Goal: Task Accomplishment & Management: Manage account settings

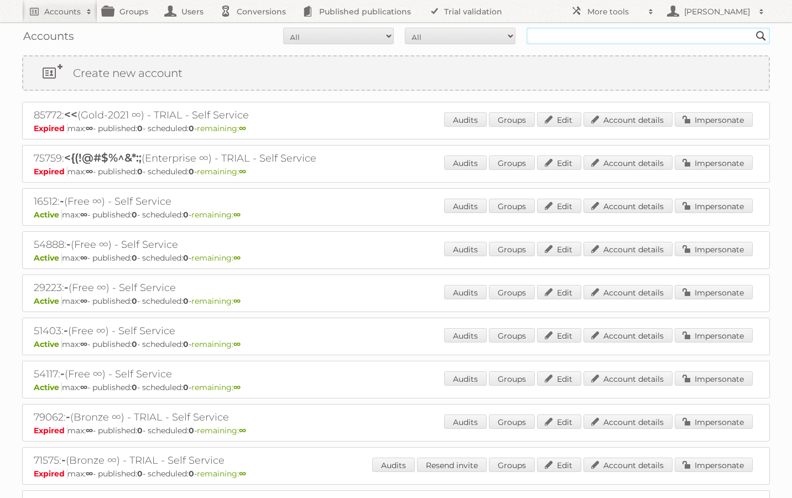
click at [632, 37] on input "text" at bounding box center [648, 36] width 243 height 17
type input "e"
type input "a"
type input "E"
type input "Rewe"
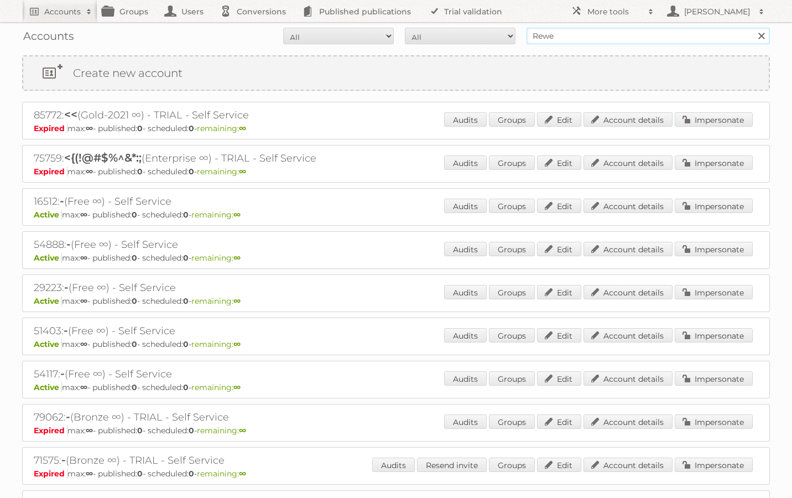
click at [761, 36] on input "Search" at bounding box center [761, 36] width 17 height 17
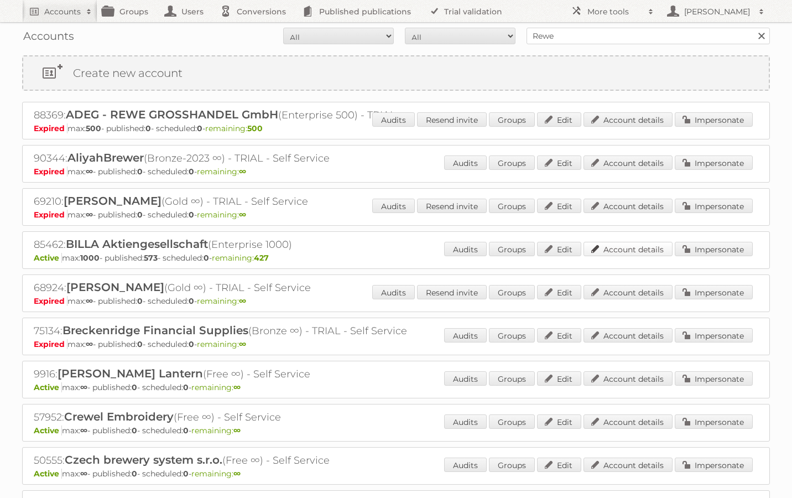
click at [648, 246] on link "Account details" at bounding box center [628, 249] width 89 height 14
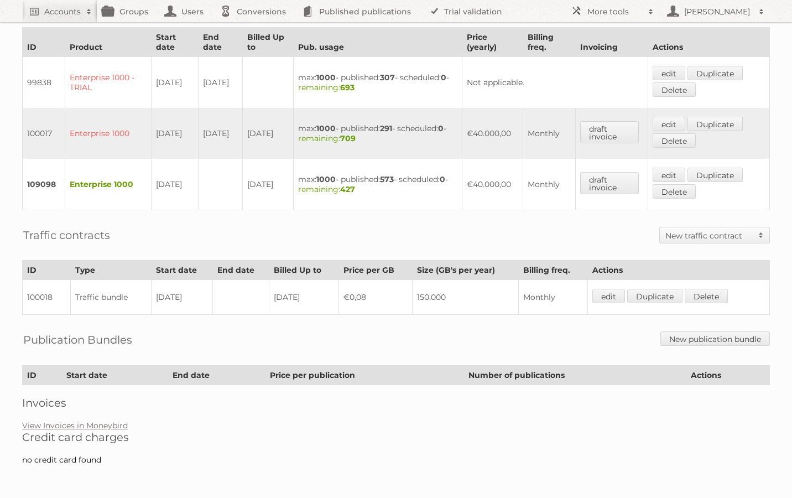
scroll to position [345, 0]
click at [361, 300] on td "€0,08" at bounding box center [376, 297] width 74 height 35
click at [435, 299] on td "150,000" at bounding box center [465, 297] width 107 height 35
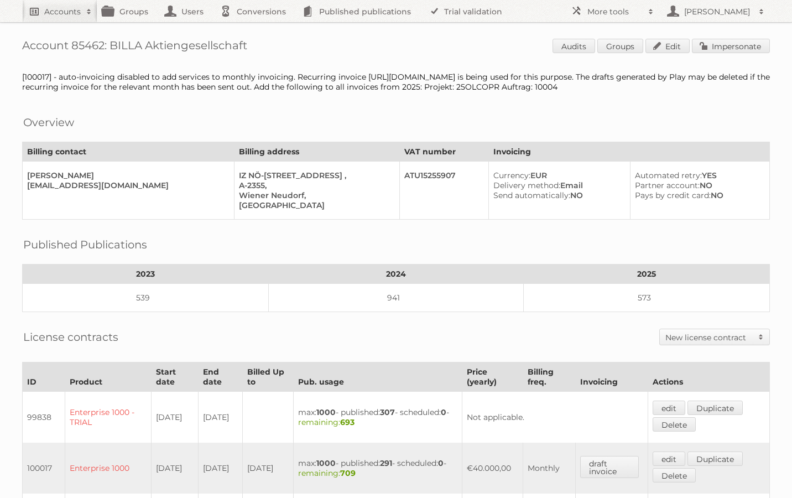
scroll to position [0, 0]
click at [65, 11] on h2 "Accounts" at bounding box center [62, 11] width 37 height 11
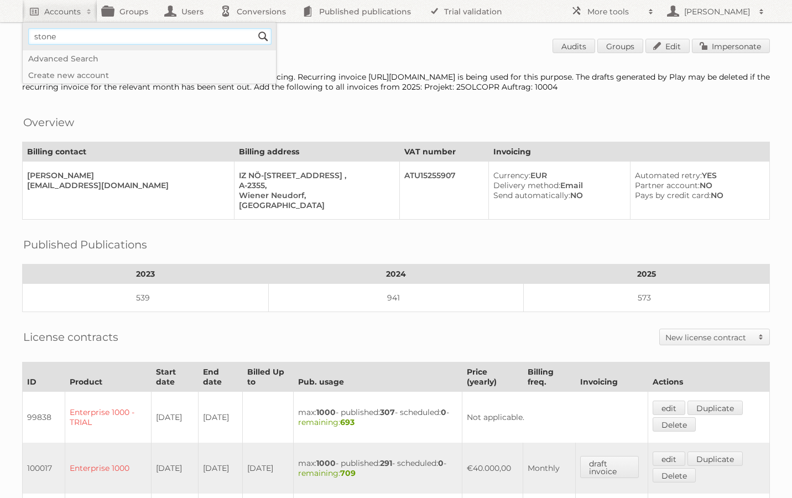
type input"] "stone"
click at [263, 37] on input "Search" at bounding box center [263, 36] width 17 height 17
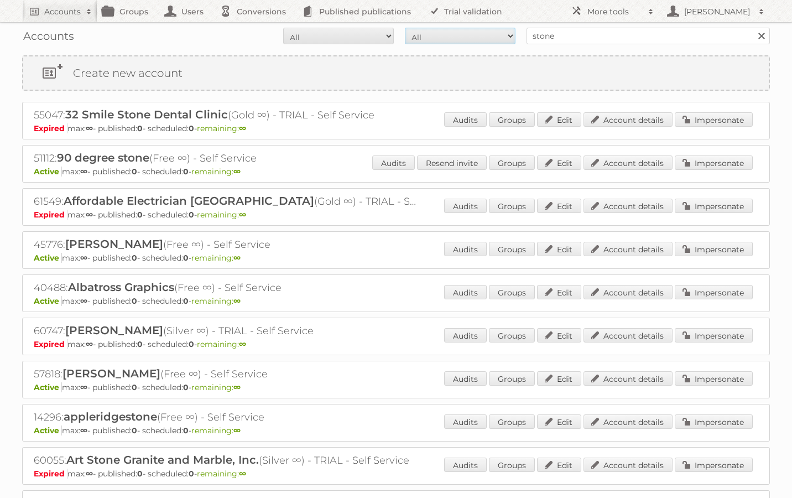
select select "paid"
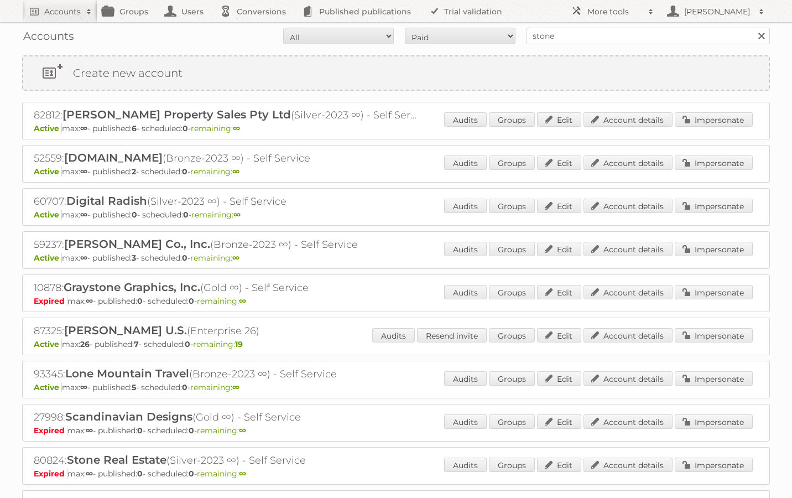
click at [759, 38] on link at bounding box center [762, 36] width 17 height 17
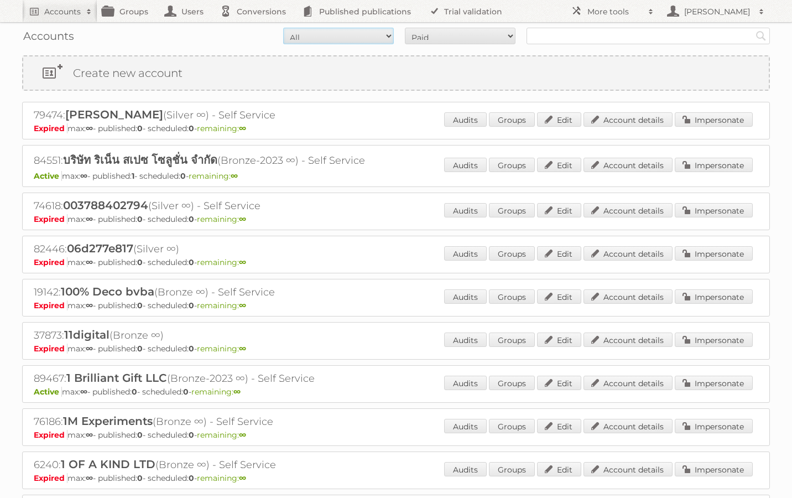
select select "active"
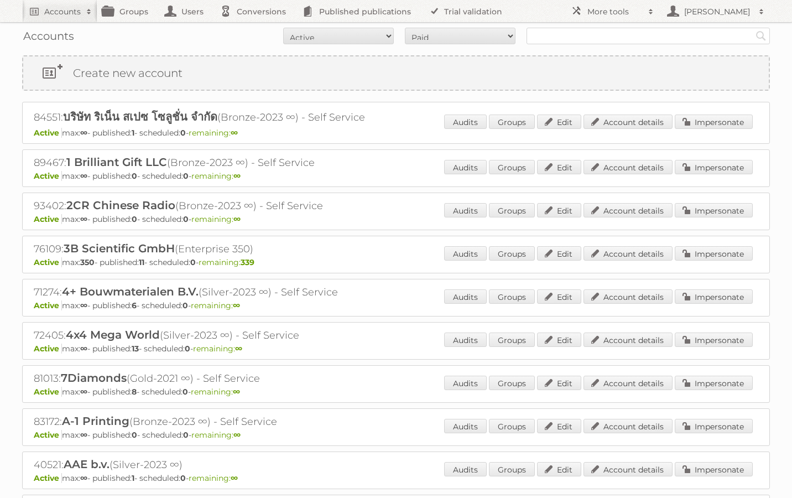
scroll to position [23, 0]
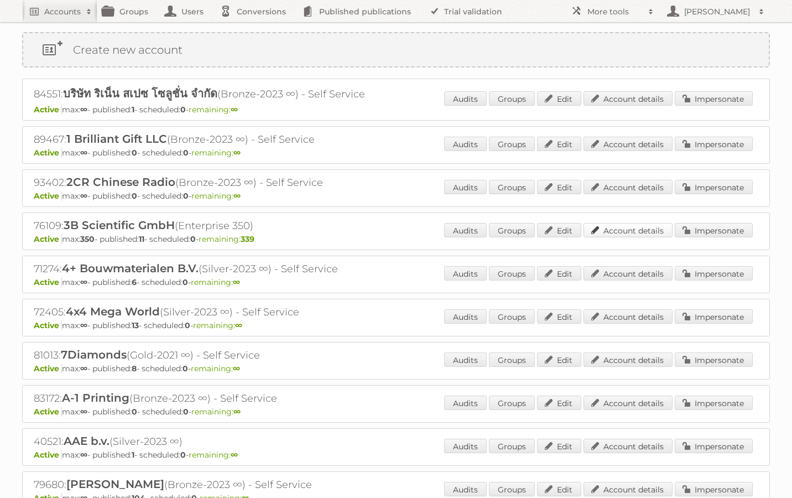
click at [650, 229] on link "Account details" at bounding box center [628, 230] width 89 height 14
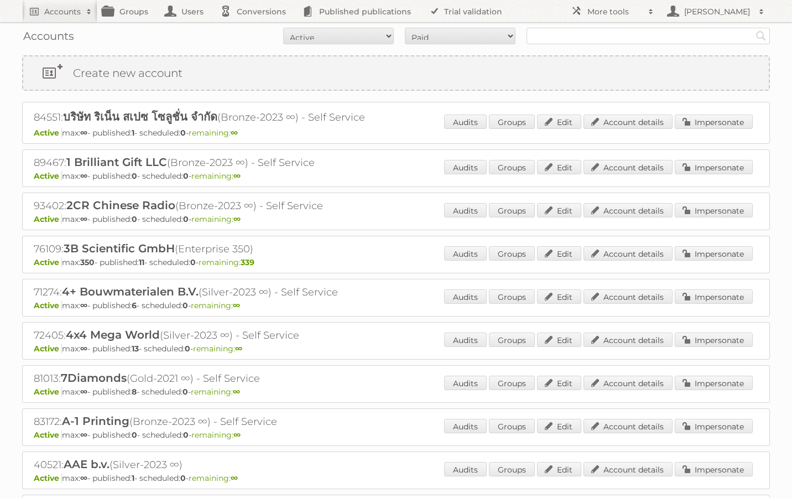
scroll to position [0, 0]
click at [642, 30] on input "text" at bounding box center [648, 36] width 243 height 17
type input "rewe"
click at [761, 36] on input "Search" at bounding box center [761, 36] width 17 height 17
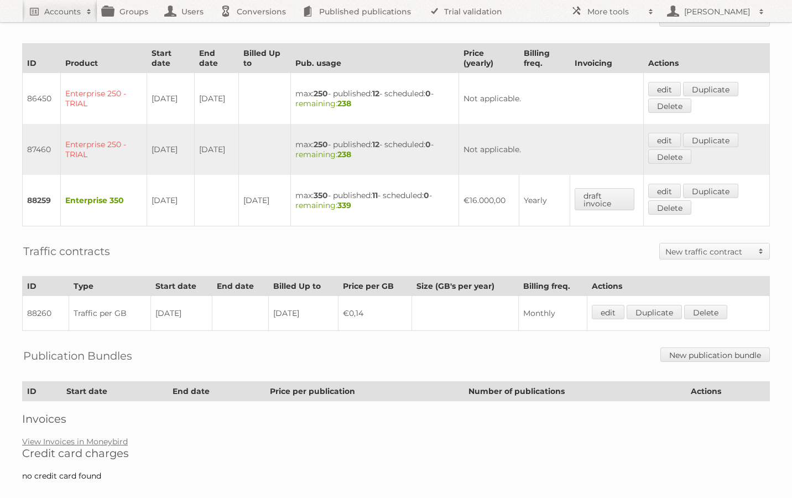
scroll to position [316, 0]
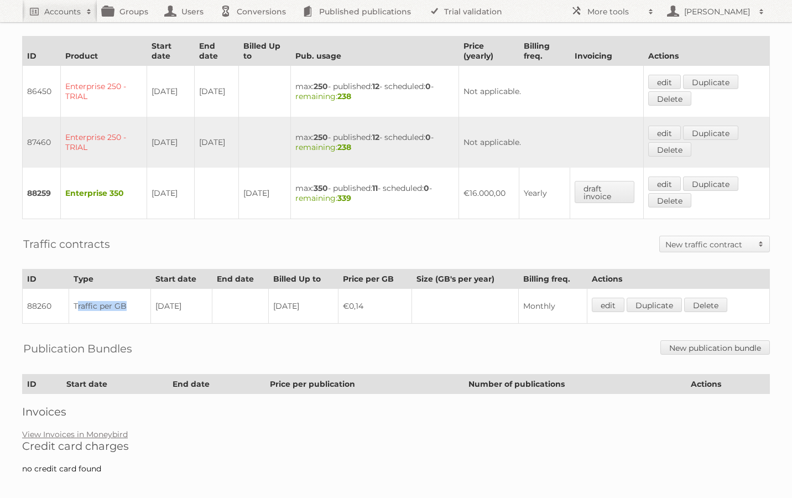
drag, startPoint x: 76, startPoint y: 307, endPoint x: 134, endPoint y: 310, distance: 58.2
click at [134, 310] on td "Traffic per GB" at bounding box center [110, 306] width 82 height 35
click at [605, 305] on link "edit" at bounding box center [608, 305] width 33 height 14
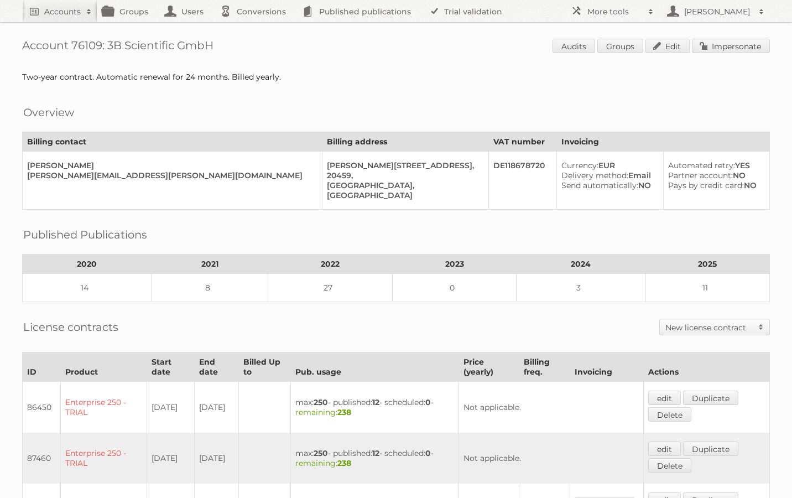
scroll to position [11, 0]
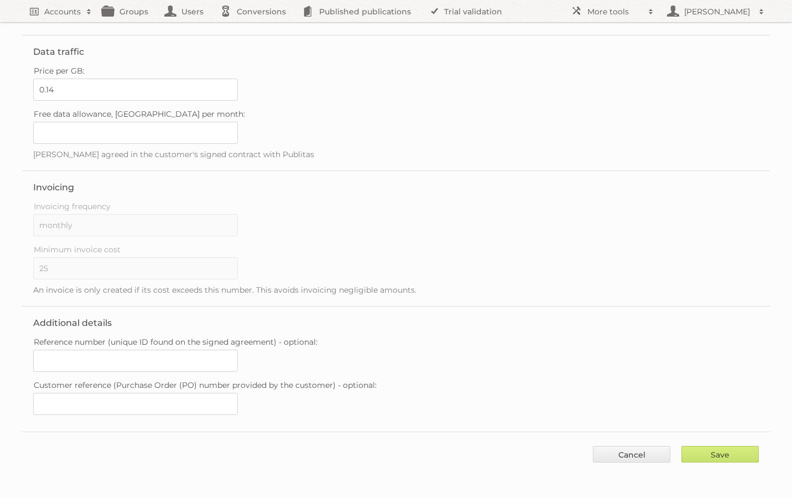
scroll to position [147, 0]
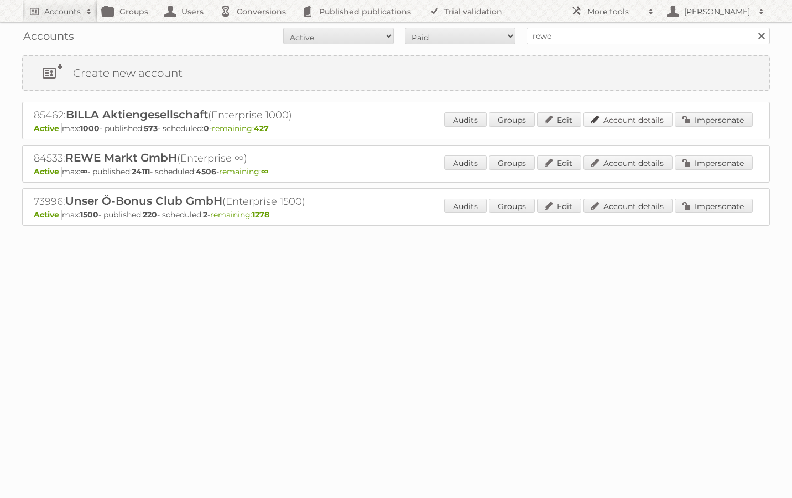
click at [643, 120] on link "Account details" at bounding box center [628, 119] width 89 height 14
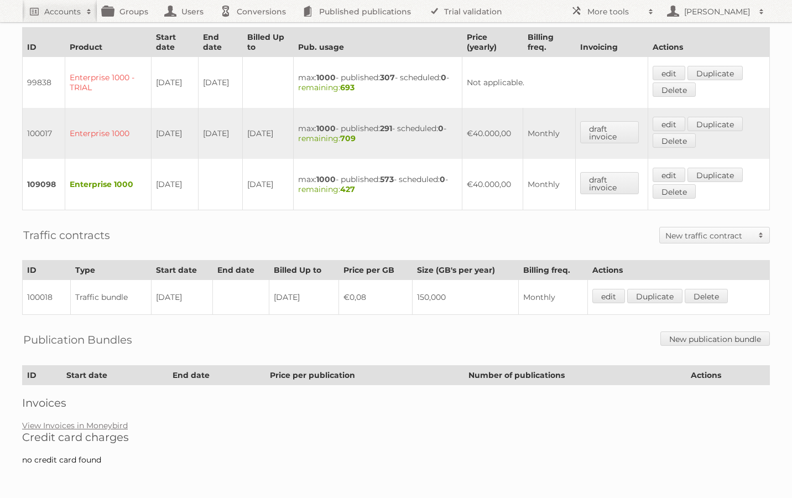
scroll to position [345, 0]
drag, startPoint x: 418, startPoint y: 299, endPoint x: 472, endPoint y: 298, distance: 54.2
click at [472, 298] on td "150,000" at bounding box center [465, 297] width 107 height 35
click at [362, 298] on td "€0,08" at bounding box center [376, 297] width 74 height 35
click at [614, 296] on link "edit" at bounding box center [609, 296] width 33 height 14
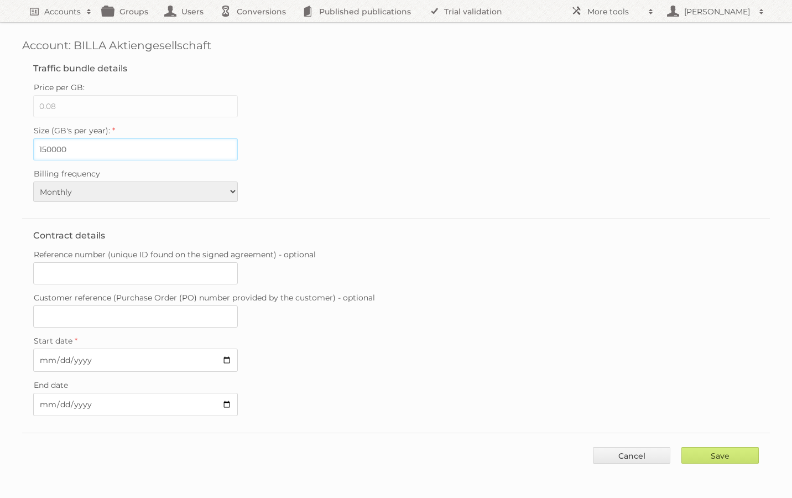
click at [45, 150] on input "150000" at bounding box center [135, 149] width 205 height 22
click at [324, 100] on div "Price per GB: 0.08" at bounding box center [396, 99] width 726 height 38
click at [610, 453] on link "Cancel" at bounding box center [631, 455] width 77 height 17
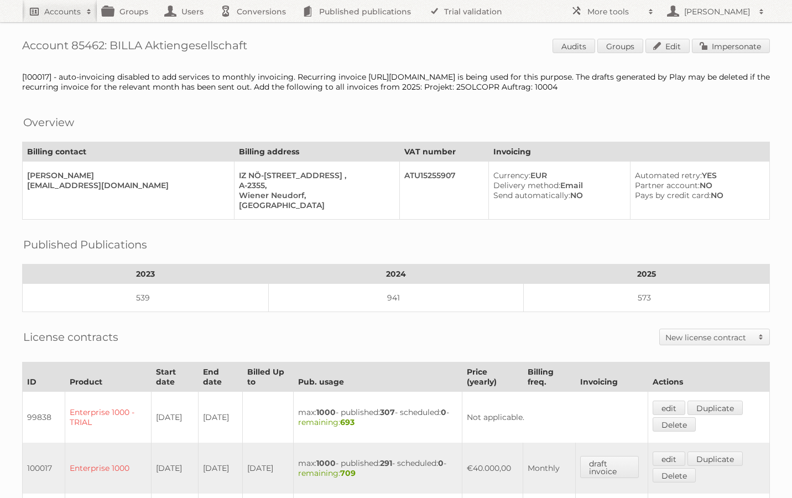
click at [75, 18] on link "Accounts" at bounding box center [59, 11] width 75 height 22
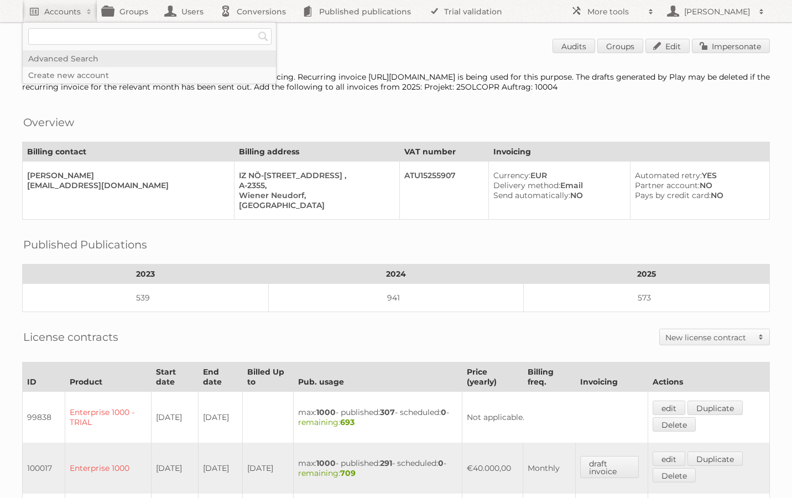
click at [60, 57] on link "Advanced Search" at bounding box center [149, 58] width 253 height 17
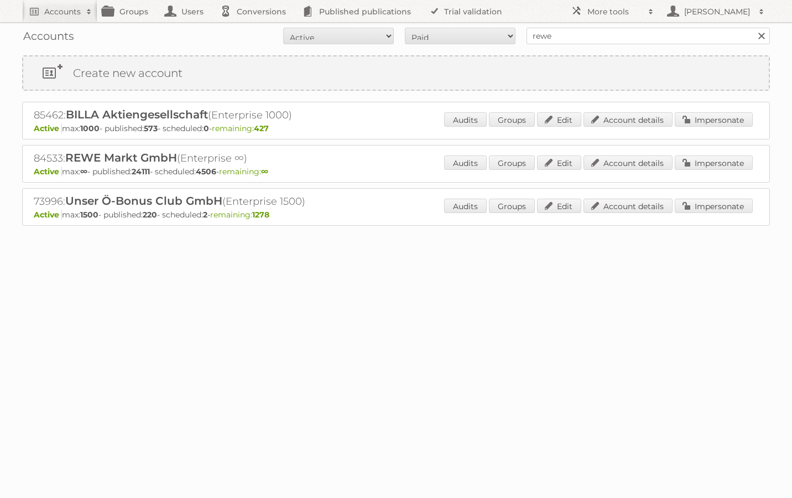
click at [763, 38] on link at bounding box center [762, 36] width 17 height 17
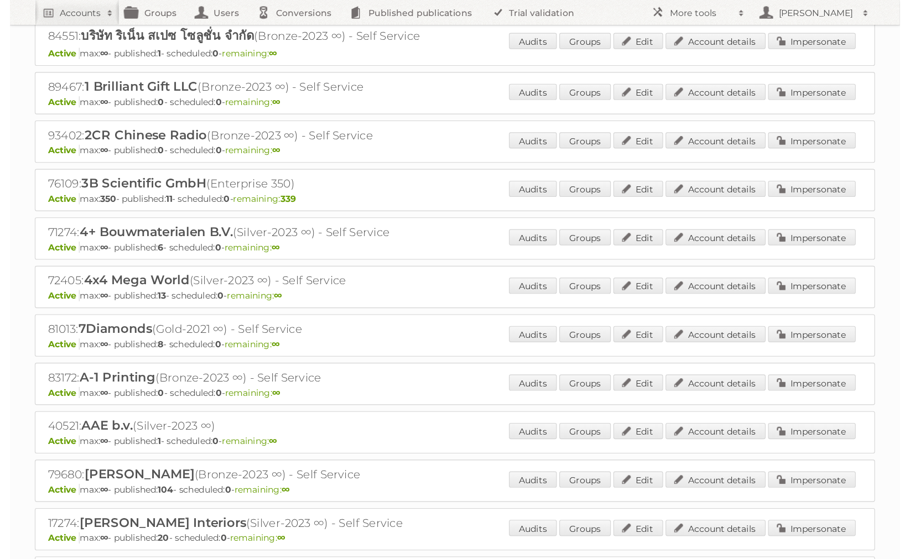
scroll to position [86, 0]
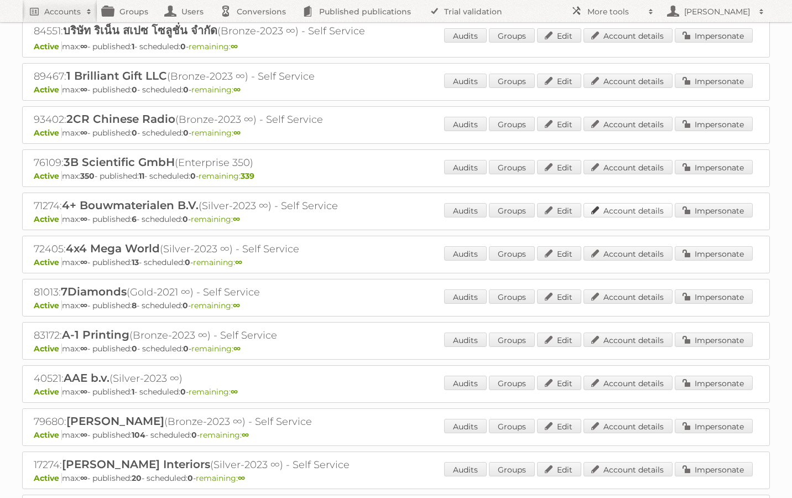
click at [630, 209] on link "Account details" at bounding box center [628, 210] width 89 height 14
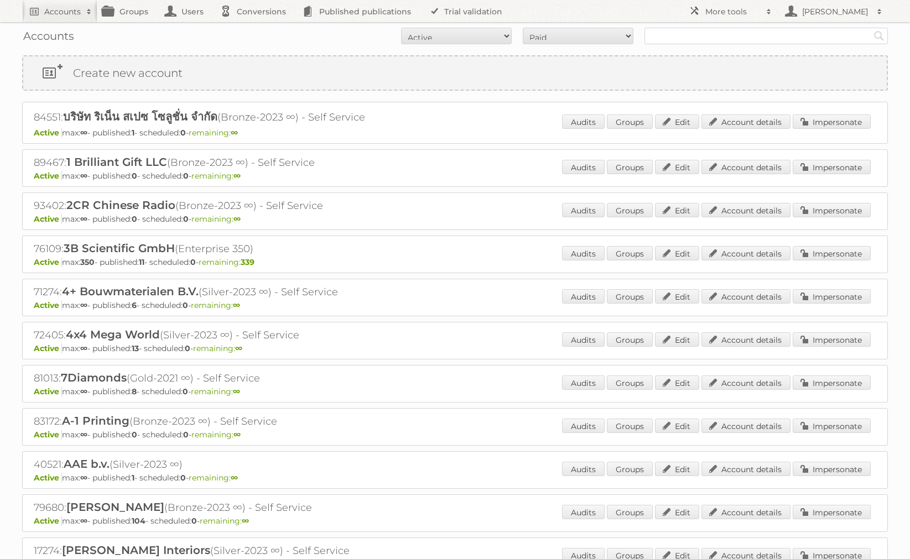
scroll to position [0, 0]
click at [678, 29] on input "text" at bounding box center [766, 36] width 243 height 17
type input "rewe"
click at [792, 36] on input "Search" at bounding box center [879, 36] width 17 height 17
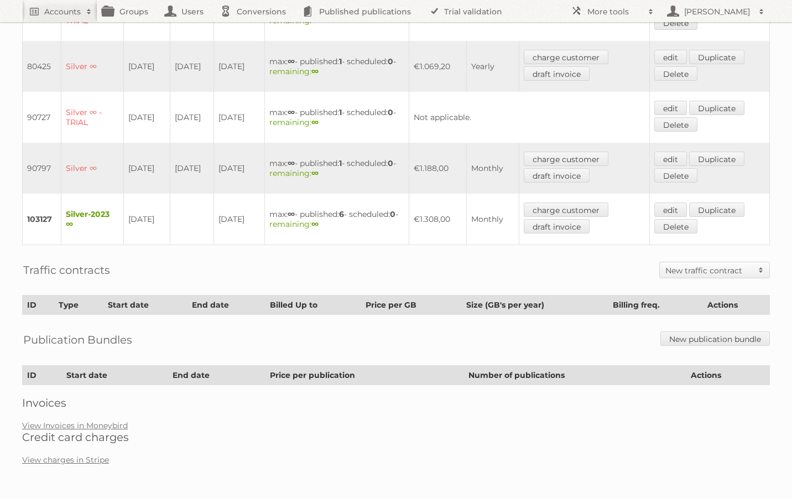
scroll to position [359, 0]
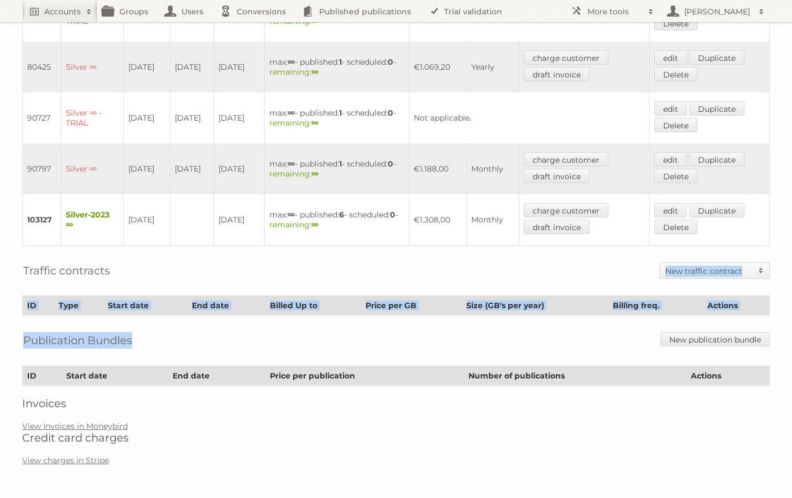
drag, startPoint x: 13, startPoint y: 263, endPoint x: 243, endPoint y: 345, distance: 244.7
click at [244, 344] on div "Account 71274: 4+ Bouwmaterialen B.V. Audits Groups Edit Impersonate Overview B…" at bounding box center [396, 59] width 792 height 836
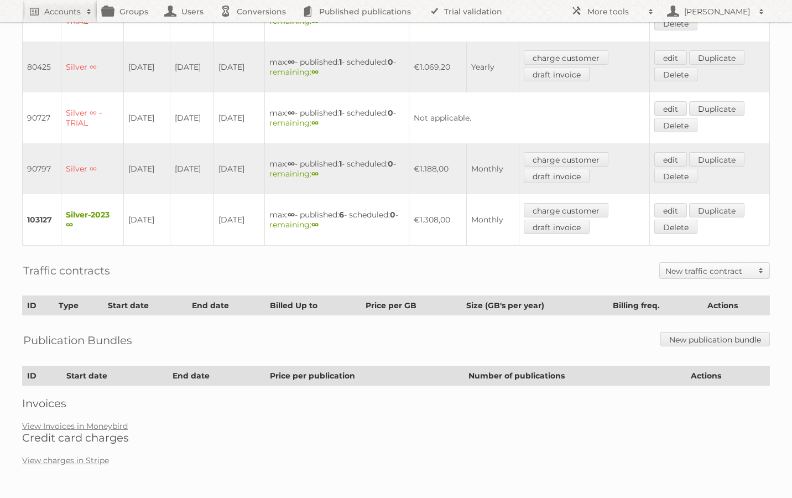
click at [278, 260] on div "Traffic contracts New traffic contract Traffic bundle Traffic per GB" at bounding box center [396, 271] width 748 height 28
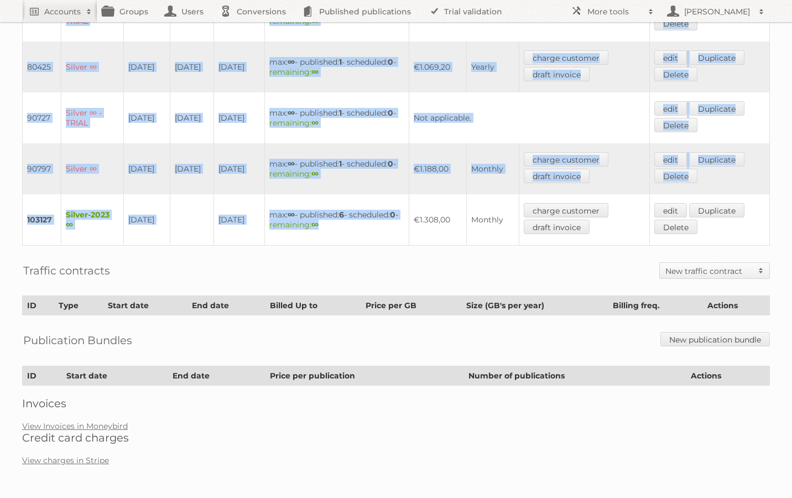
drag, startPoint x: 9, startPoint y: 204, endPoint x: 421, endPoint y: 229, distance: 412.4
click at [421, 229] on div "Account 71274: 4+ Bouwmaterialen B.V. Audits Groups Edit Impersonate Overview B…" at bounding box center [396, 59] width 792 height 836
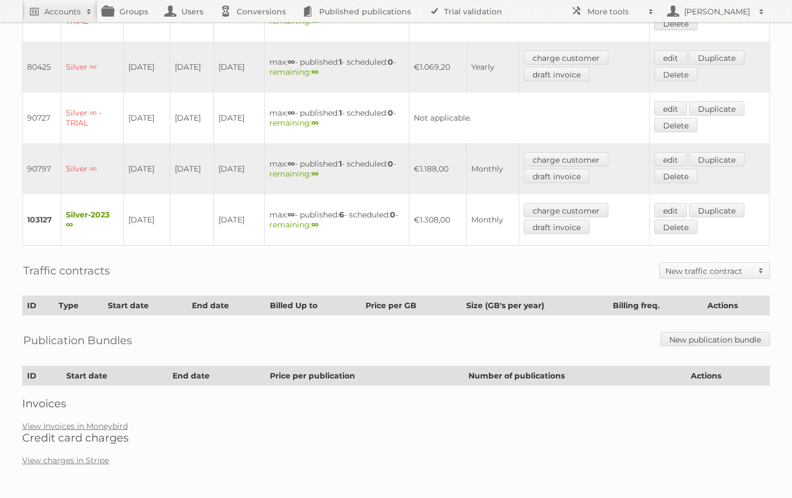
click at [385, 260] on div "Traffic contracts New traffic contract Traffic bundle Traffic per GB" at bounding box center [396, 271] width 748 height 28
drag, startPoint x: 264, startPoint y: 223, endPoint x: 316, endPoint y: 223, distance: 51.5
click at [316, 223] on td "max: ∞ - published: 6 - scheduled: 0 - remaining: ∞" at bounding box center [336, 219] width 144 height 51
click at [426, 263] on div "Traffic contracts New traffic contract Traffic bundle Traffic per GB" at bounding box center [396, 271] width 748 height 28
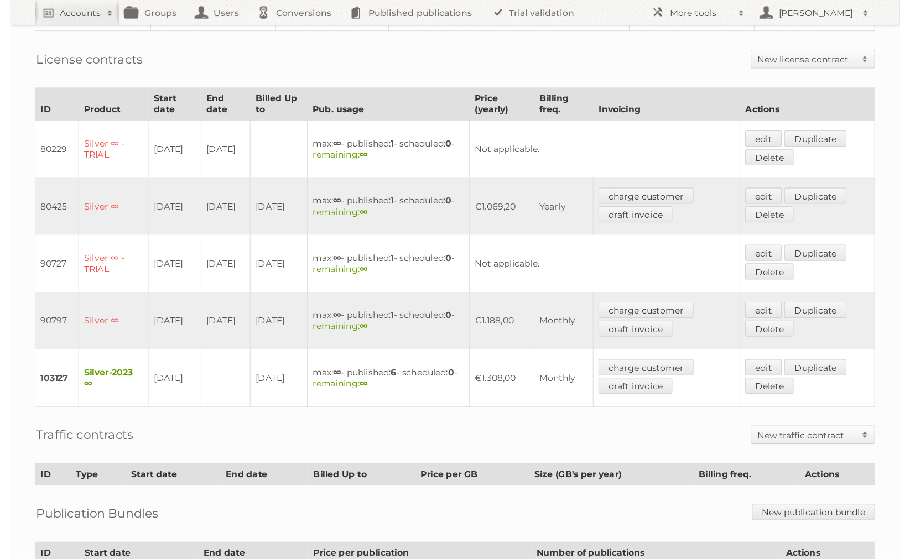
scroll to position [242, 0]
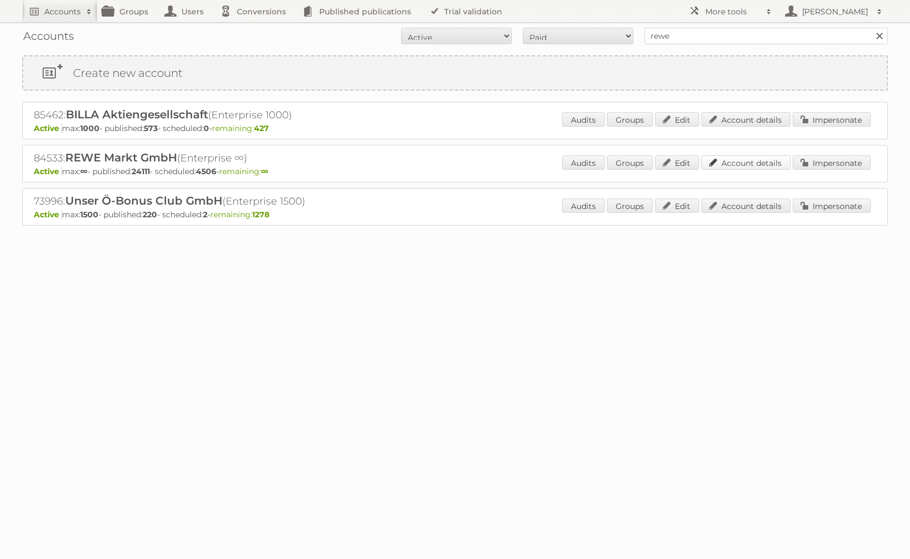
click at [756, 159] on link "Account details" at bounding box center [746, 162] width 89 height 14
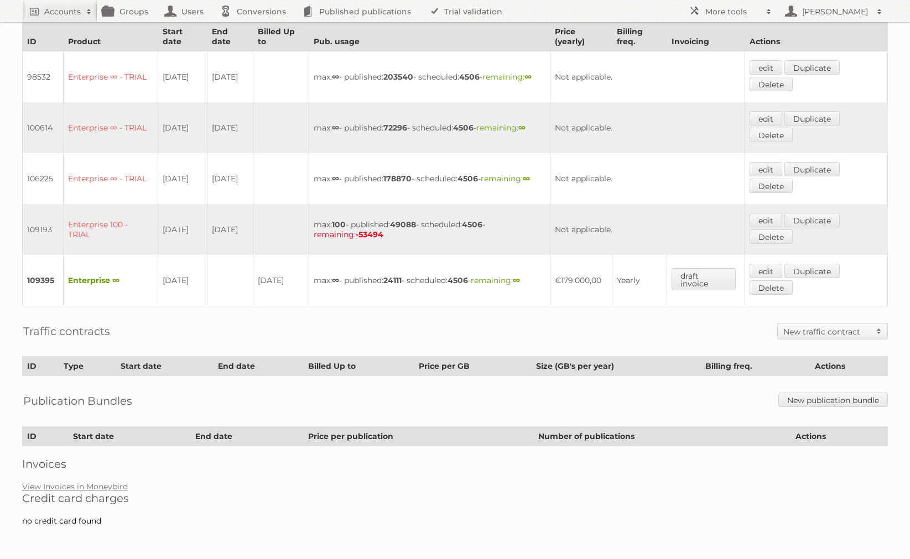
scroll to position [352, 0]
click at [772, 278] on link "edit" at bounding box center [766, 271] width 33 height 14
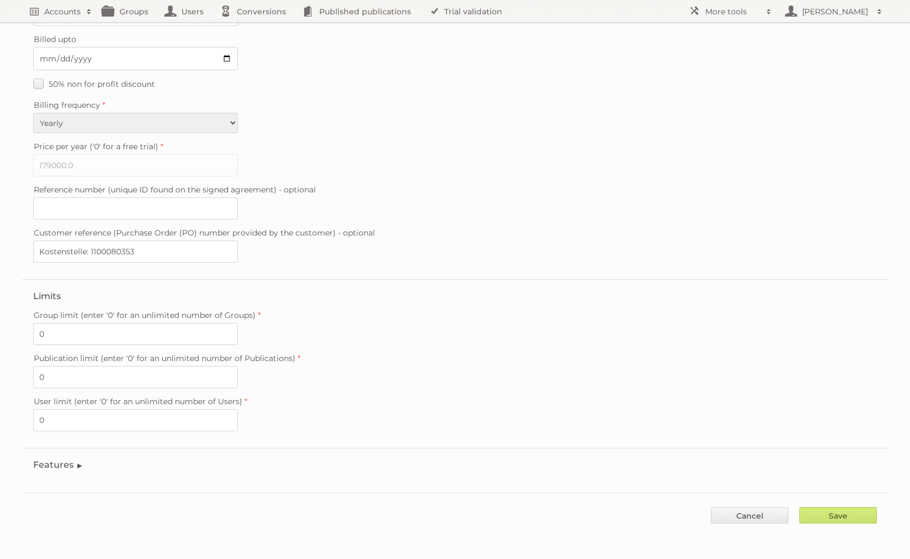
scroll to position [162, 0]
click at [728, 512] on link "Cancel" at bounding box center [749, 515] width 77 height 17
click at [43, 16] on link "Accounts" at bounding box center [59, 11] width 75 height 22
type input"] "billa"
click at [263, 37] on input "Search" at bounding box center [263, 36] width 17 height 17
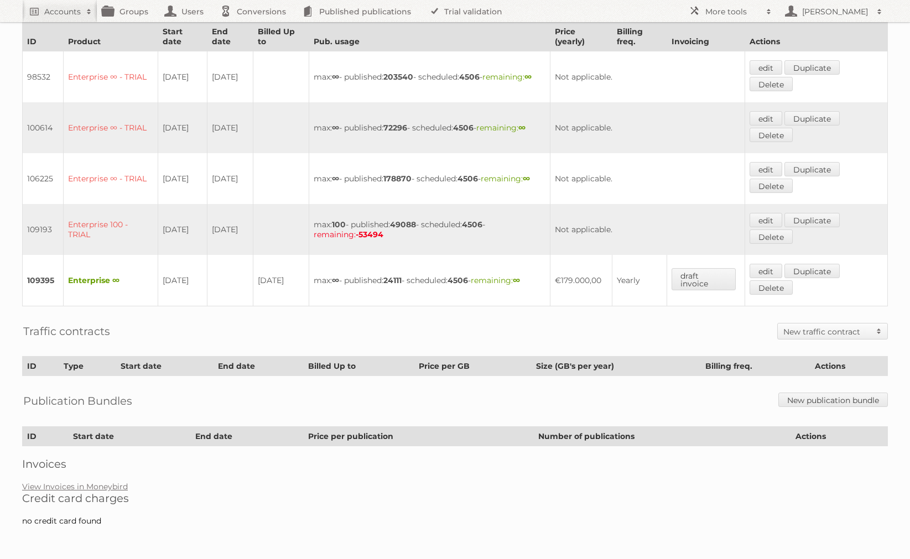
scroll to position [360, 0]
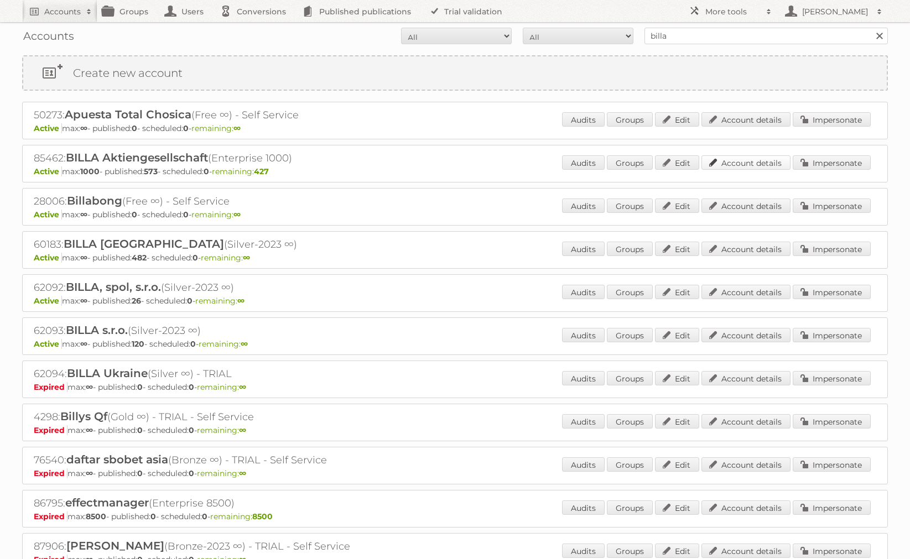
click at [756, 166] on link "Account details" at bounding box center [746, 162] width 89 height 14
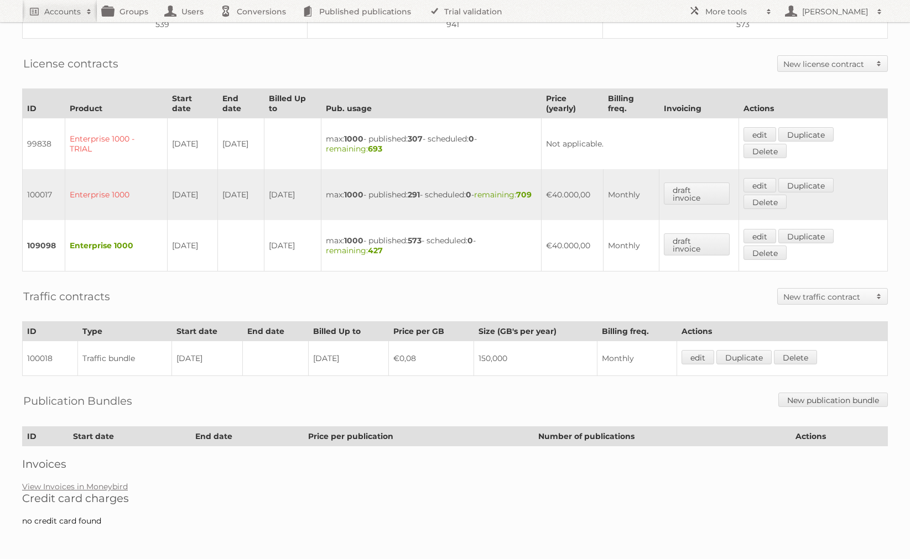
scroll to position [273, 0]
drag, startPoint x: 565, startPoint y: 244, endPoint x: 606, endPoint y: 246, distance: 41.5
click at [603, 246] on td "€40.000,00" at bounding box center [572, 245] width 62 height 51
click at [599, 261] on td "€40.000,00" at bounding box center [572, 245] width 62 height 51
drag, startPoint x: 483, startPoint y: 360, endPoint x: 556, endPoint y: 360, distance: 72.5
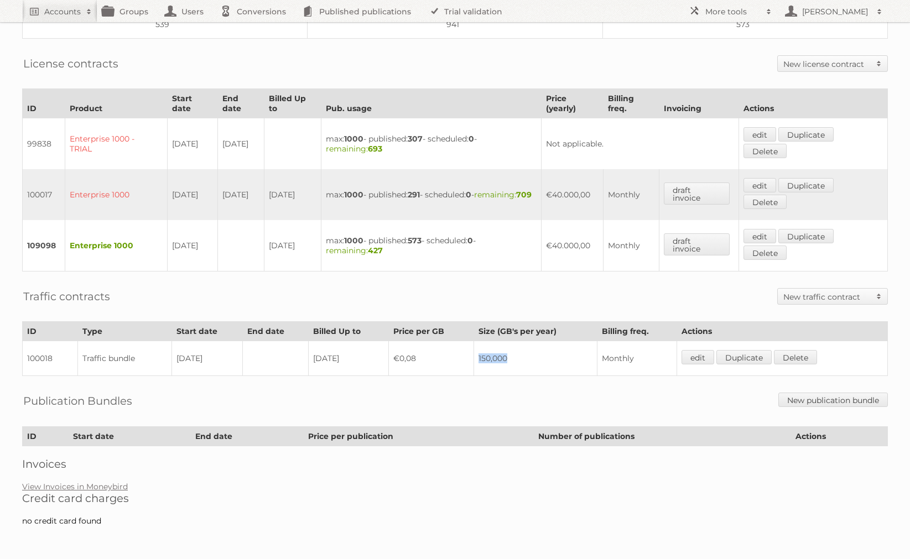
click at [556, 360] on td "150,000" at bounding box center [535, 358] width 123 height 35
drag, startPoint x: 482, startPoint y: 331, endPoint x: 575, endPoint y: 336, distance: 92.5
click at [575, 336] on th "Size (GB's per year)" at bounding box center [535, 331] width 123 height 19
drag, startPoint x: 623, startPoint y: 334, endPoint x: 617, endPoint y: 371, distance: 38.1
click at [617, 371] on table "ID Type Start date End date Billed Up to Price per GB Size (GB's per year) Bill…" at bounding box center [455, 348] width 866 height 55
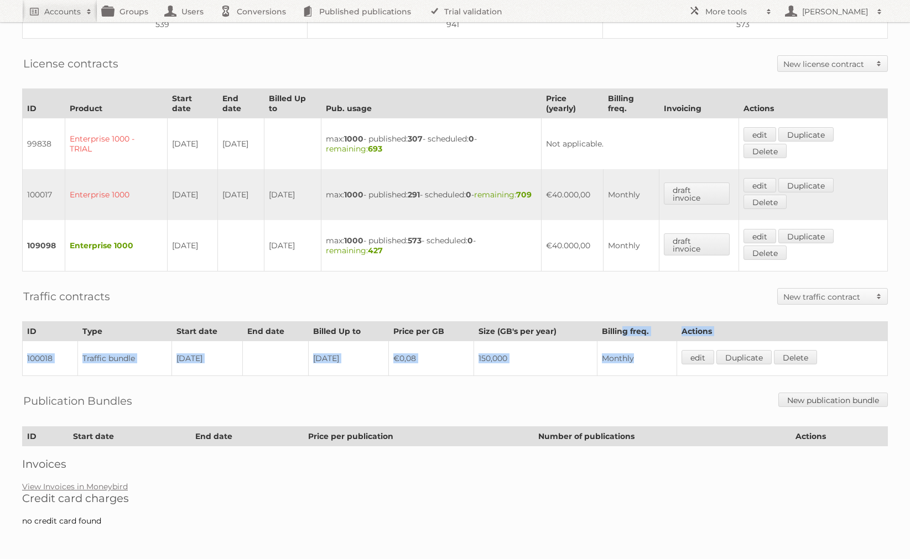
click at [620, 362] on td "Monthly" at bounding box center [637, 358] width 80 height 35
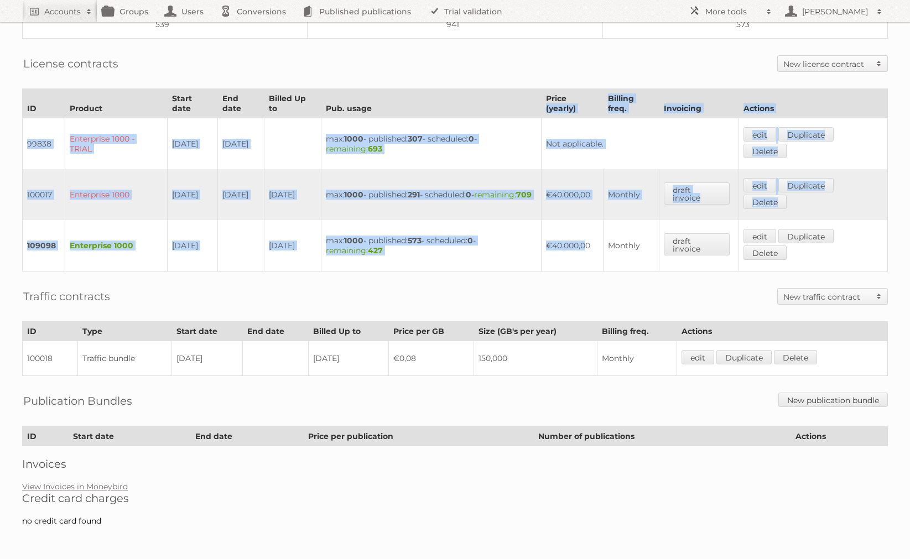
drag, startPoint x: 579, startPoint y: 96, endPoint x: 584, endPoint y: 240, distance: 143.4
click at [580, 240] on table "ID Product Start date End date Billed Up to Pub. usage Price (yearly) Billing f…" at bounding box center [455, 180] width 866 height 183
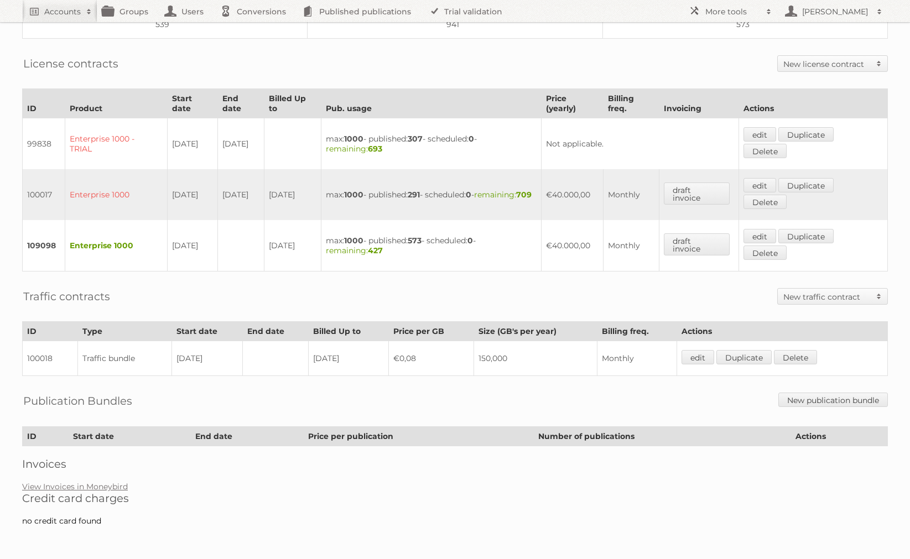
click at [637, 255] on td "Monthly" at bounding box center [631, 245] width 56 height 51
click at [637, 238] on td "Monthly" at bounding box center [631, 245] width 56 height 51
click at [764, 233] on link "edit" at bounding box center [760, 236] width 33 height 14
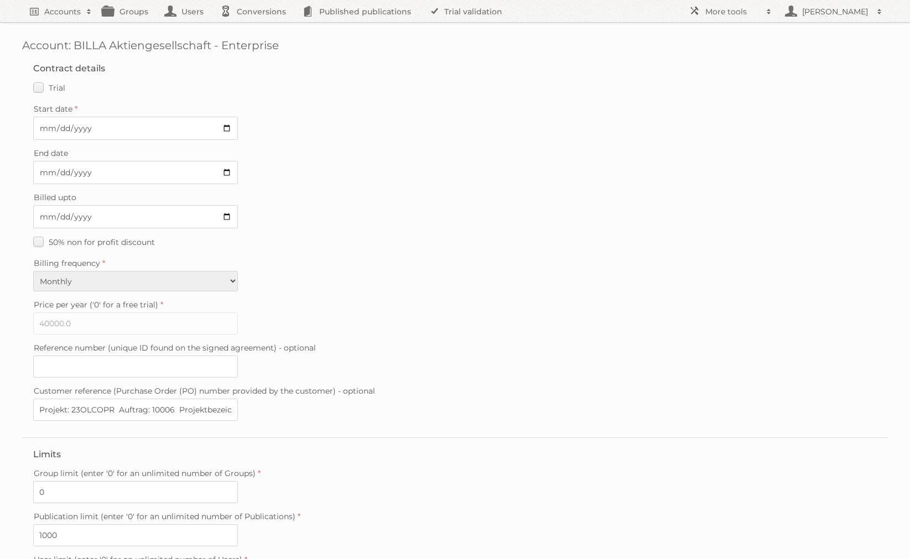
scroll to position [8, 0]
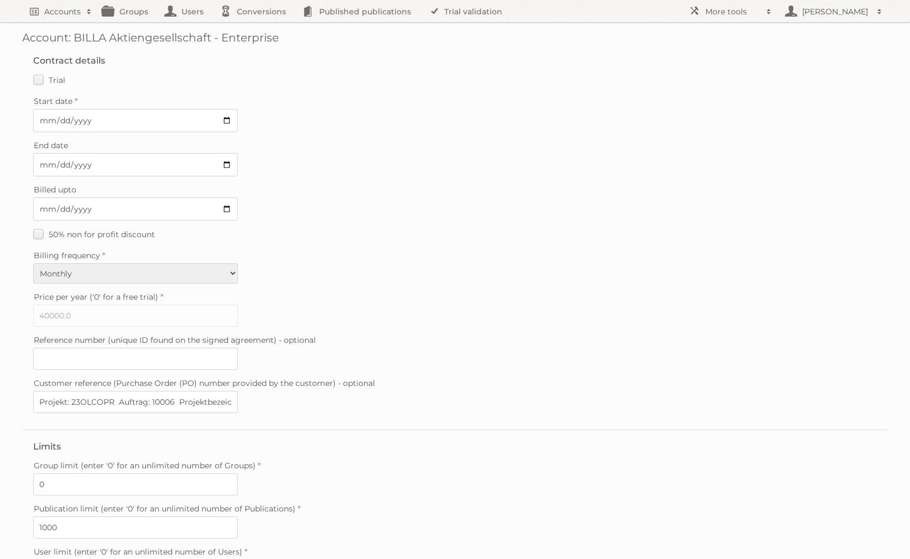
click at [143, 263] on label "Billing frequency" at bounding box center [455, 255] width 844 height 15
click at [143, 264] on select "Monthly Quarterly Yearly Every 2 years" at bounding box center [135, 273] width 205 height 20
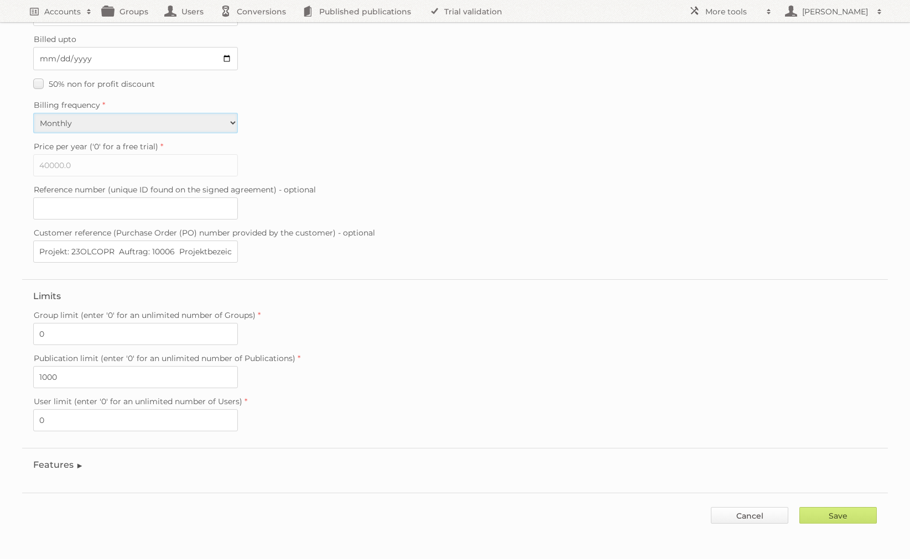
scroll to position [162, 0]
click at [767, 518] on link "Cancel" at bounding box center [749, 515] width 77 height 17
